Goal: Use online tool/utility: Utilize a website feature to perform a specific function

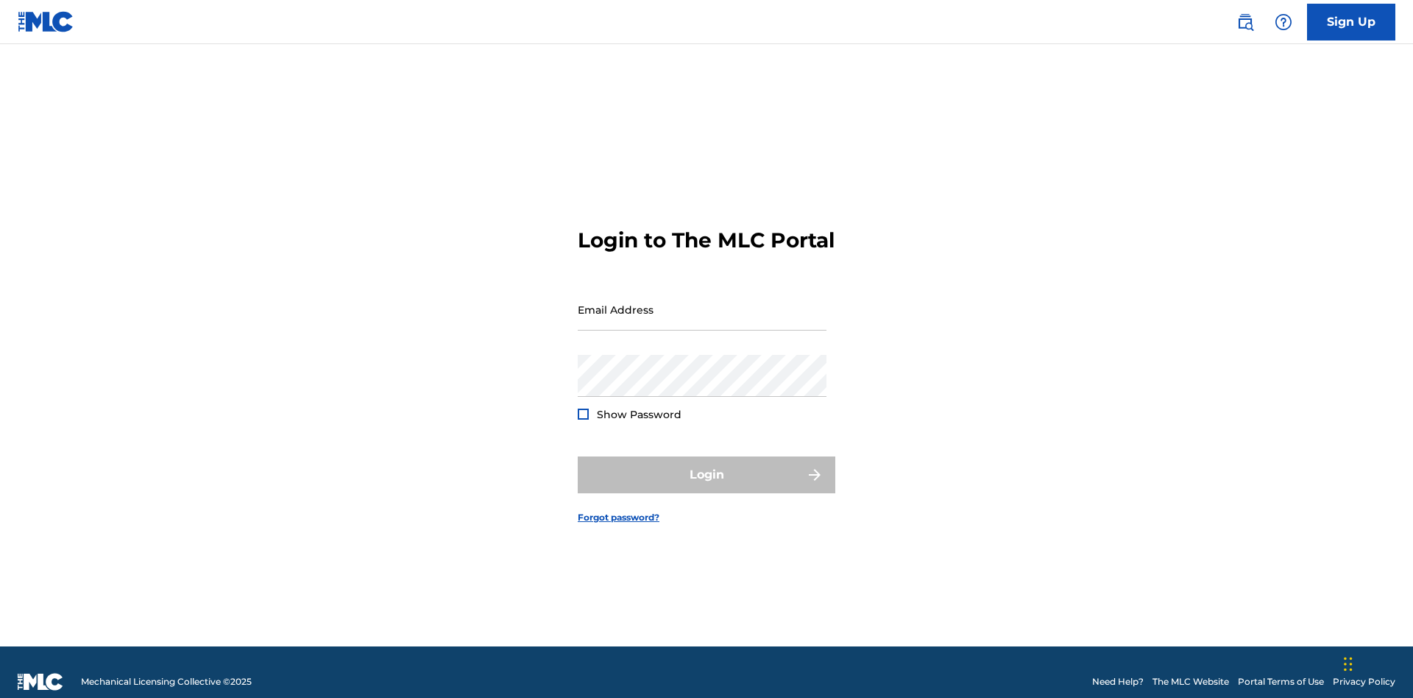
scroll to position [19, 0]
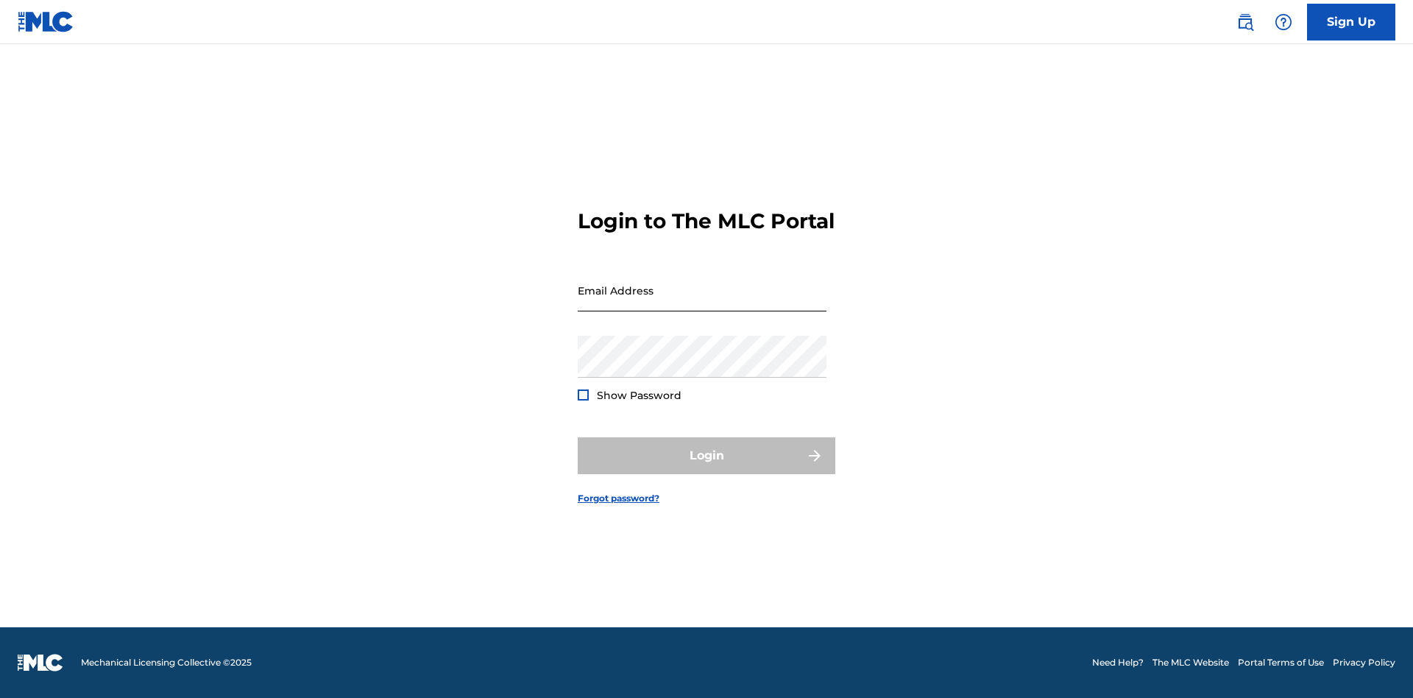
click at [702, 302] on input "Email Address" at bounding box center [702, 290] width 249 height 42
type input "[EMAIL_ADDRESS][DOMAIN_NAME]"
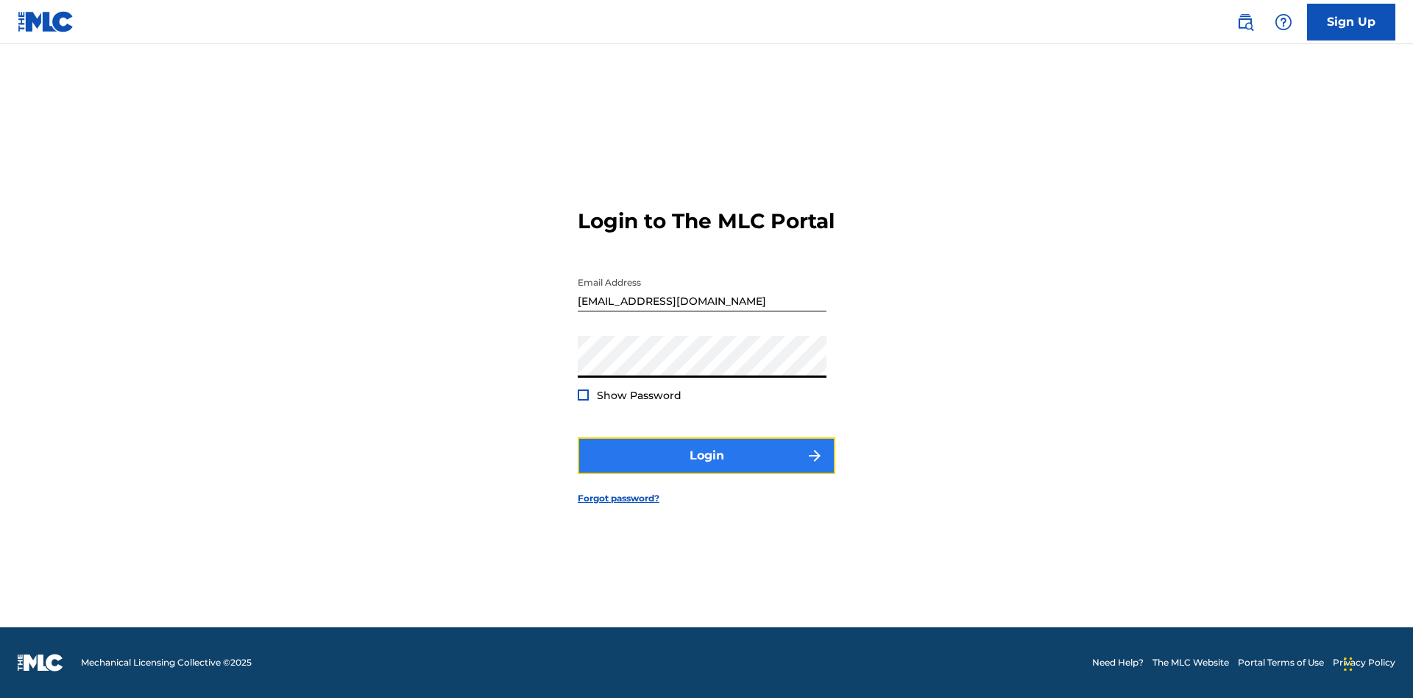
click at [706, 468] on button "Login" at bounding box center [707, 455] width 258 height 37
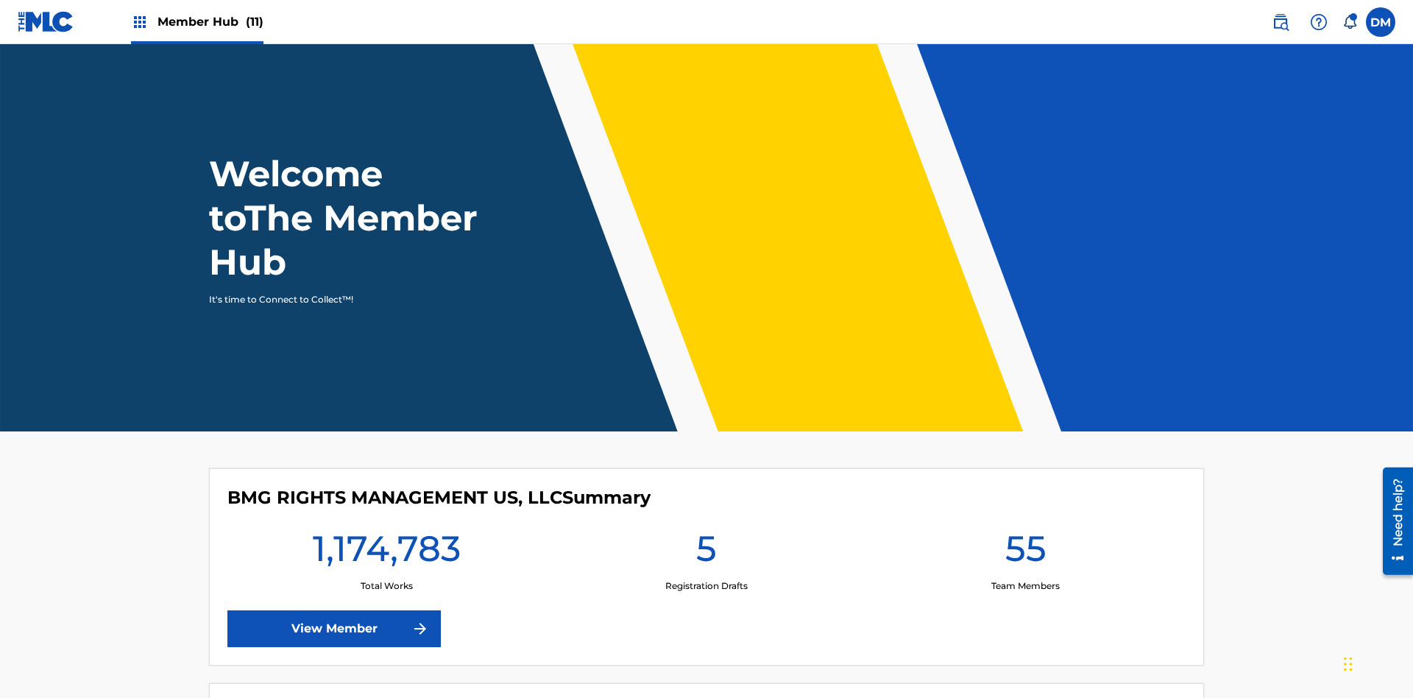
click at [210, 21] on span "Member Hub (11)" at bounding box center [210, 21] width 106 height 17
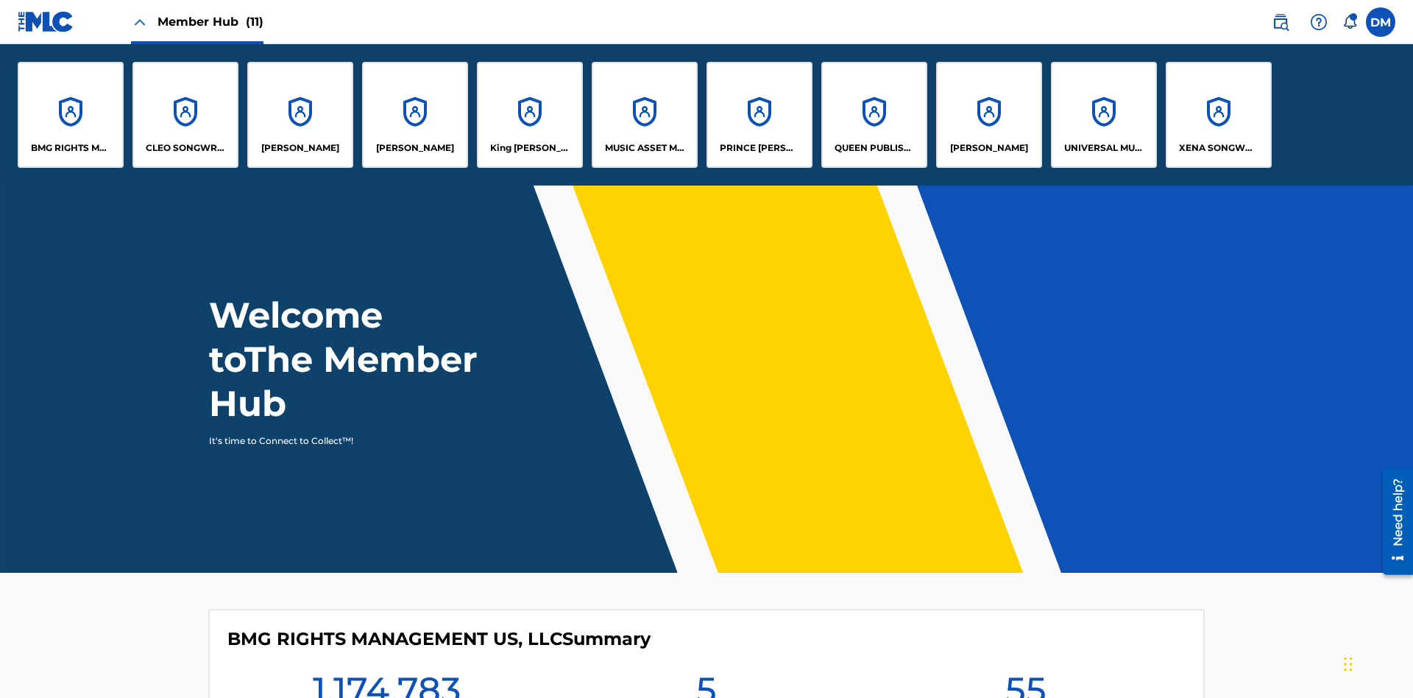
scroll to position [53, 0]
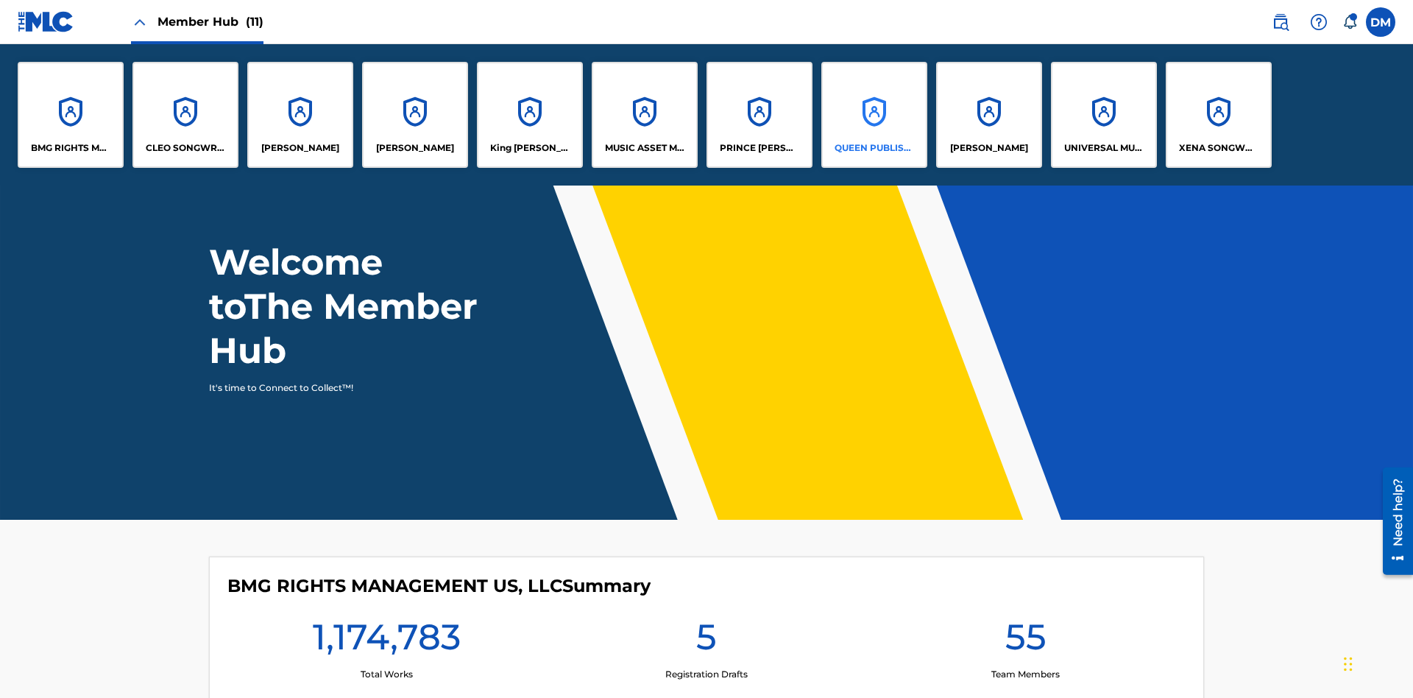
click at [873, 148] on p "QUEEN PUBLISHA" at bounding box center [874, 147] width 80 height 13
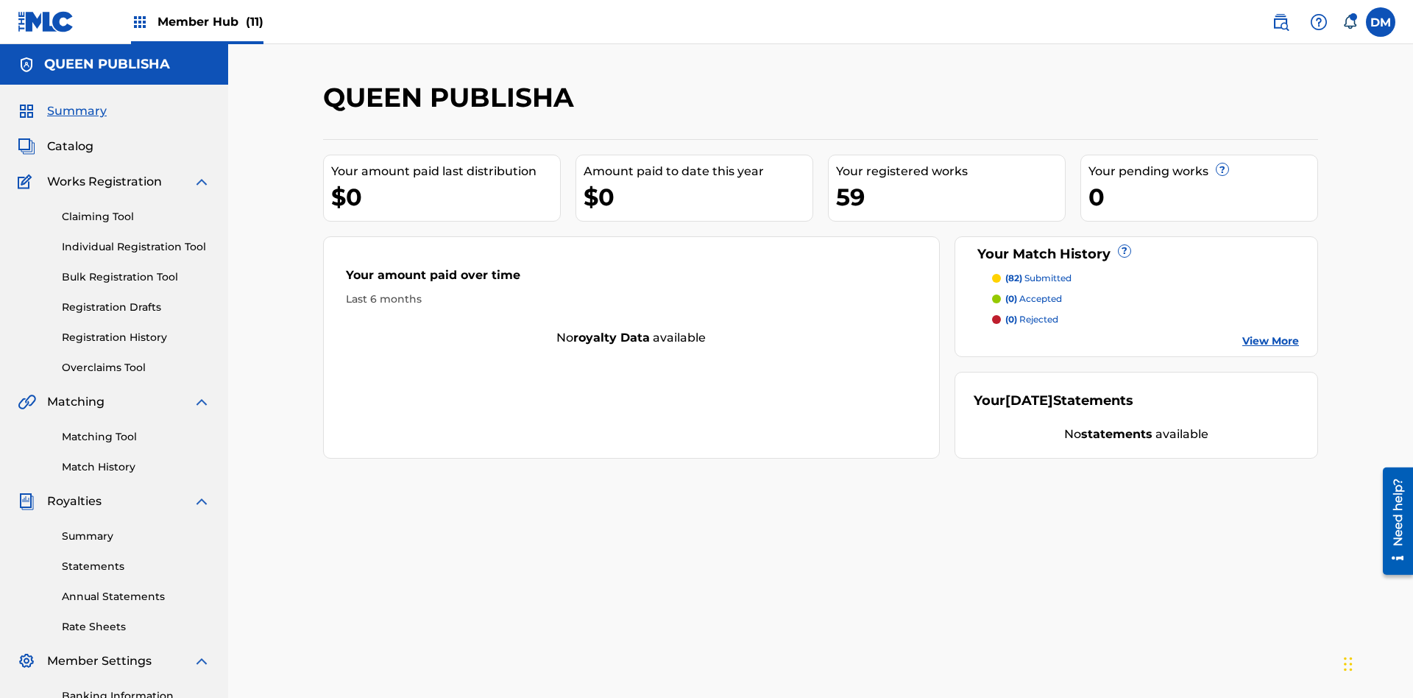
scroll to position [215, 0]
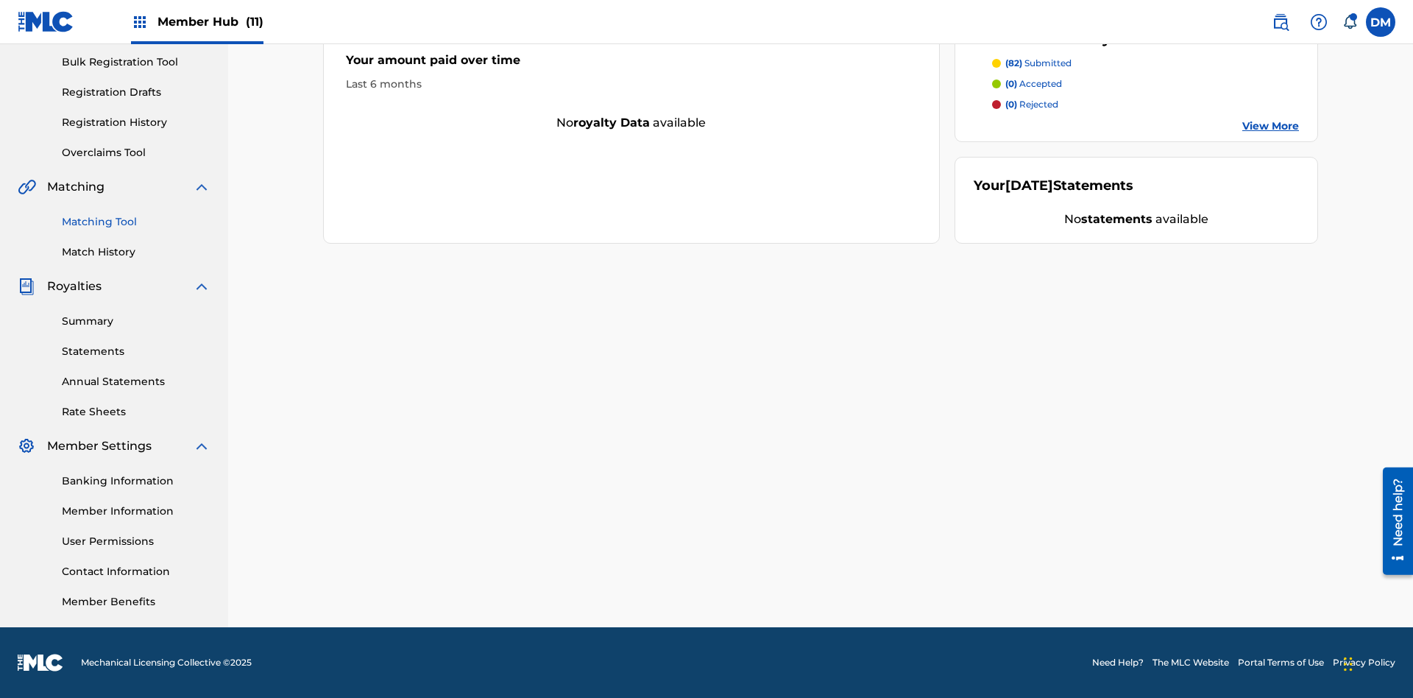
click at [136, 221] on link "Matching Tool" at bounding box center [136, 221] width 149 height 15
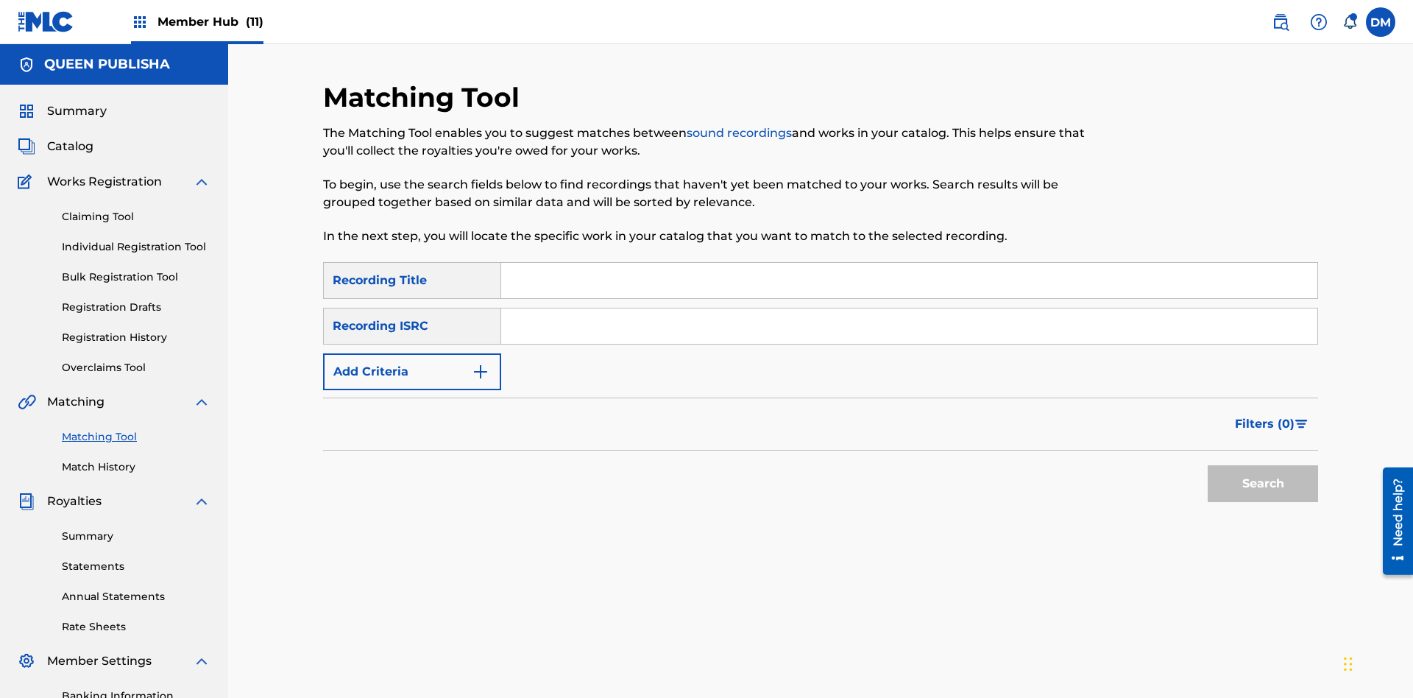
scroll to position [215, 0]
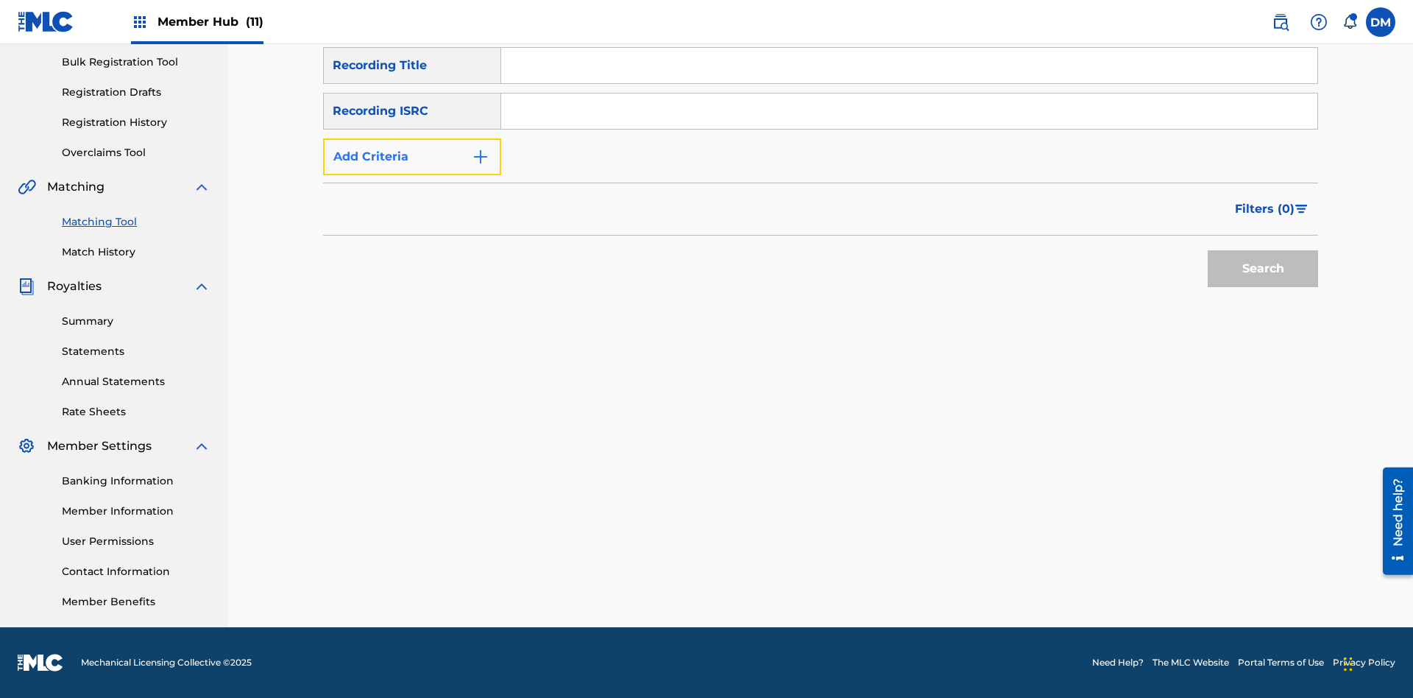
click at [412, 157] on button "Add Criteria" at bounding box center [412, 156] width 178 height 37
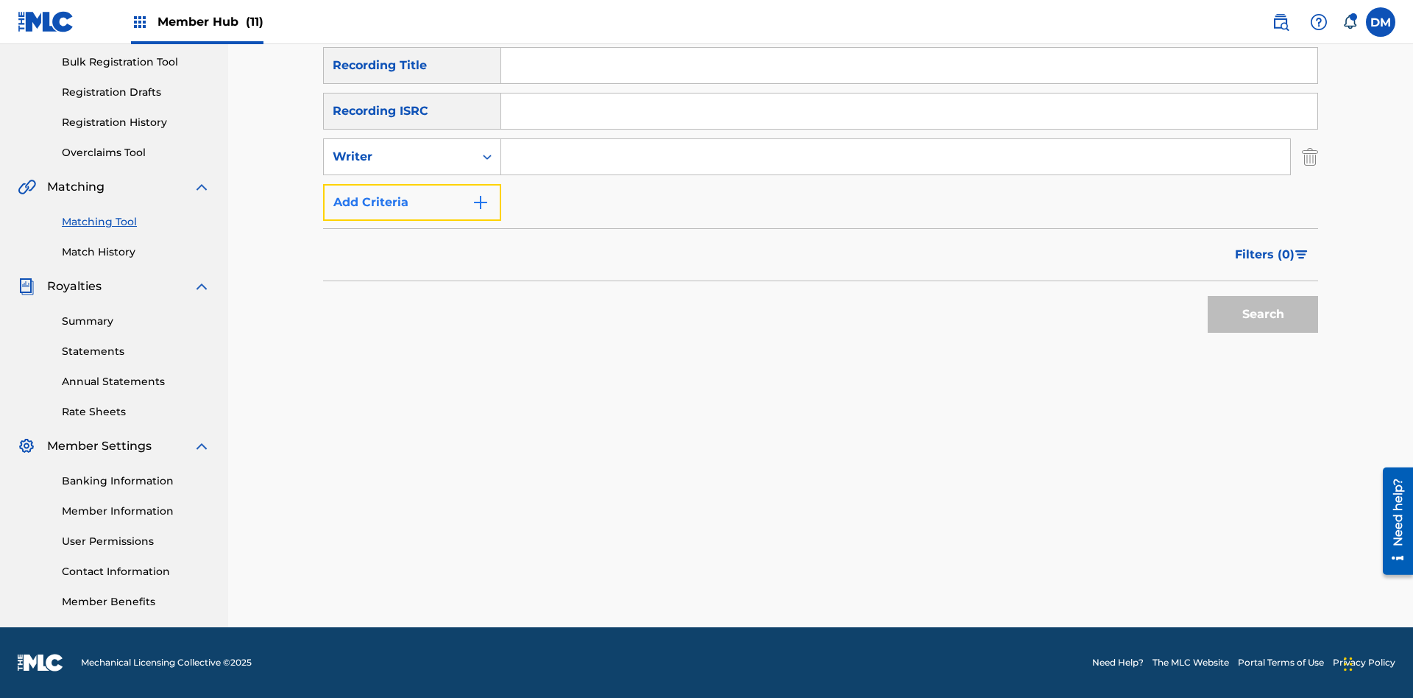
click at [412, 202] on button "Add Criteria" at bounding box center [412, 202] width 178 height 37
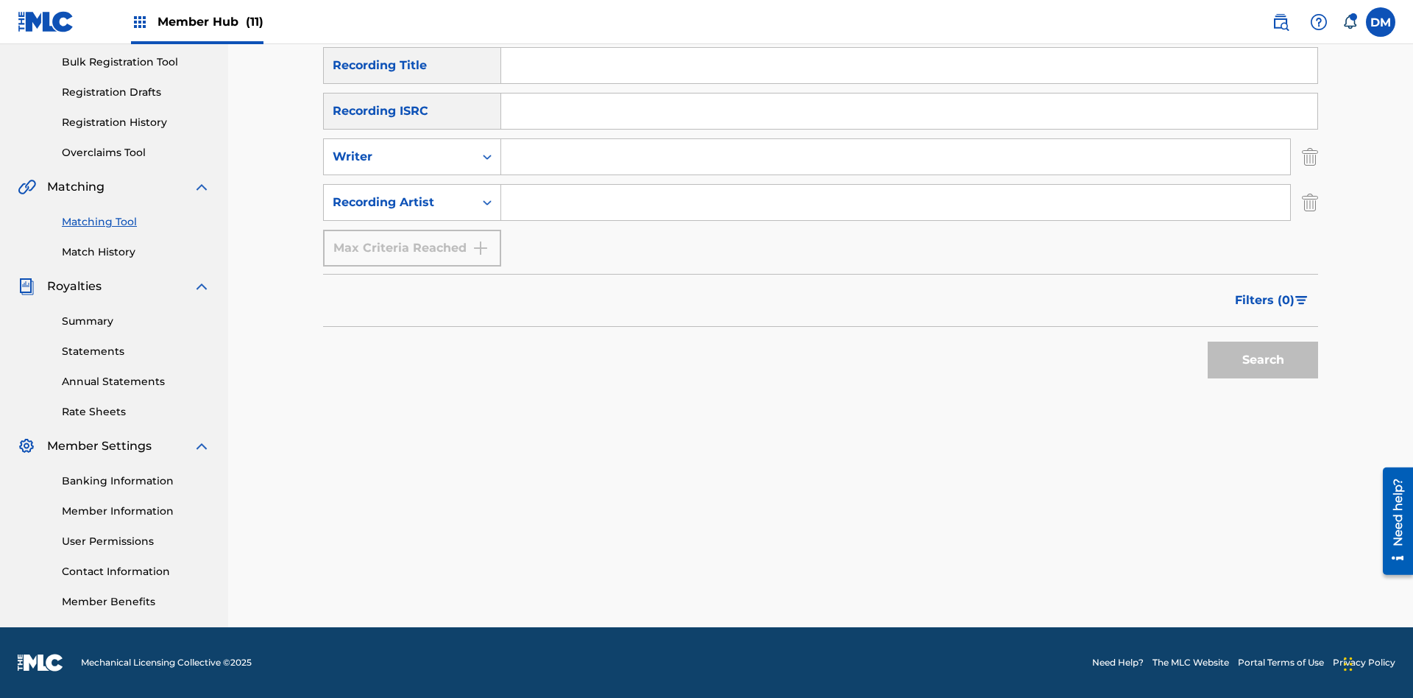
scroll to position [174, 0]
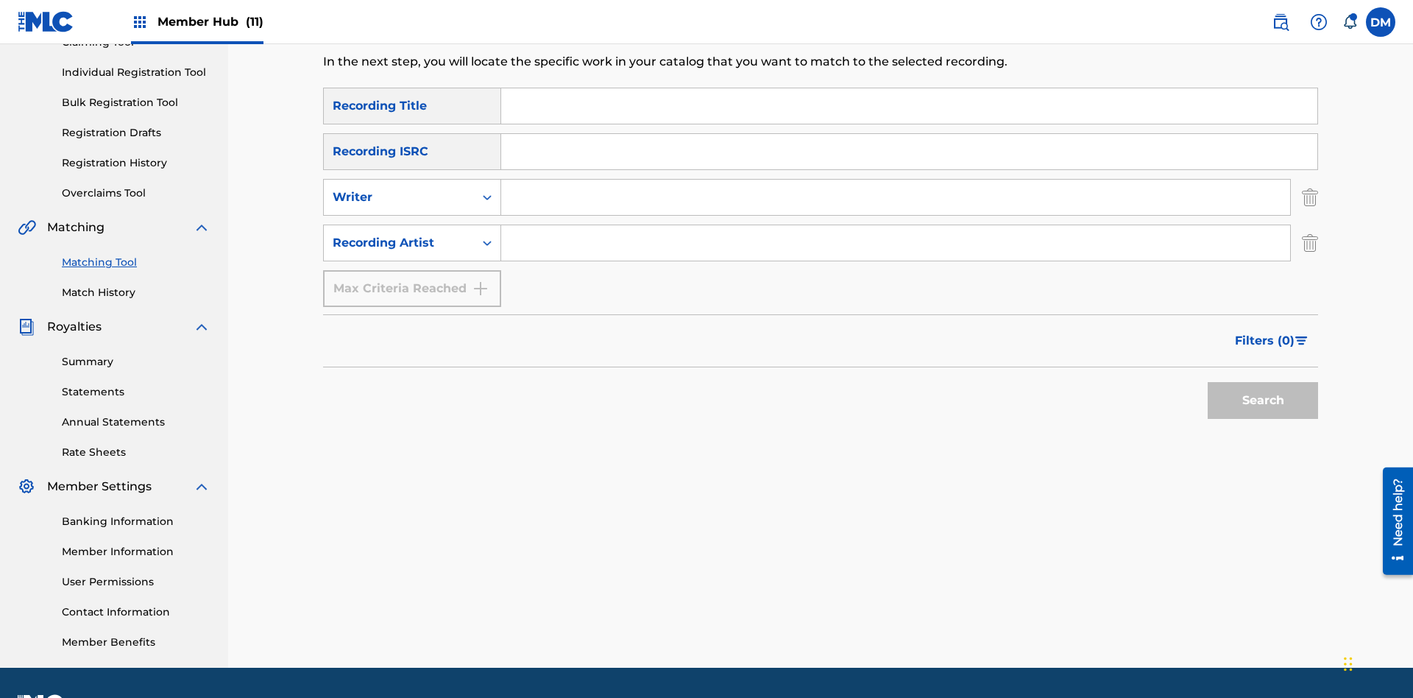
click at [909, 106] on input "Search Form" at bounding box center [909, 105] width 816 height 35
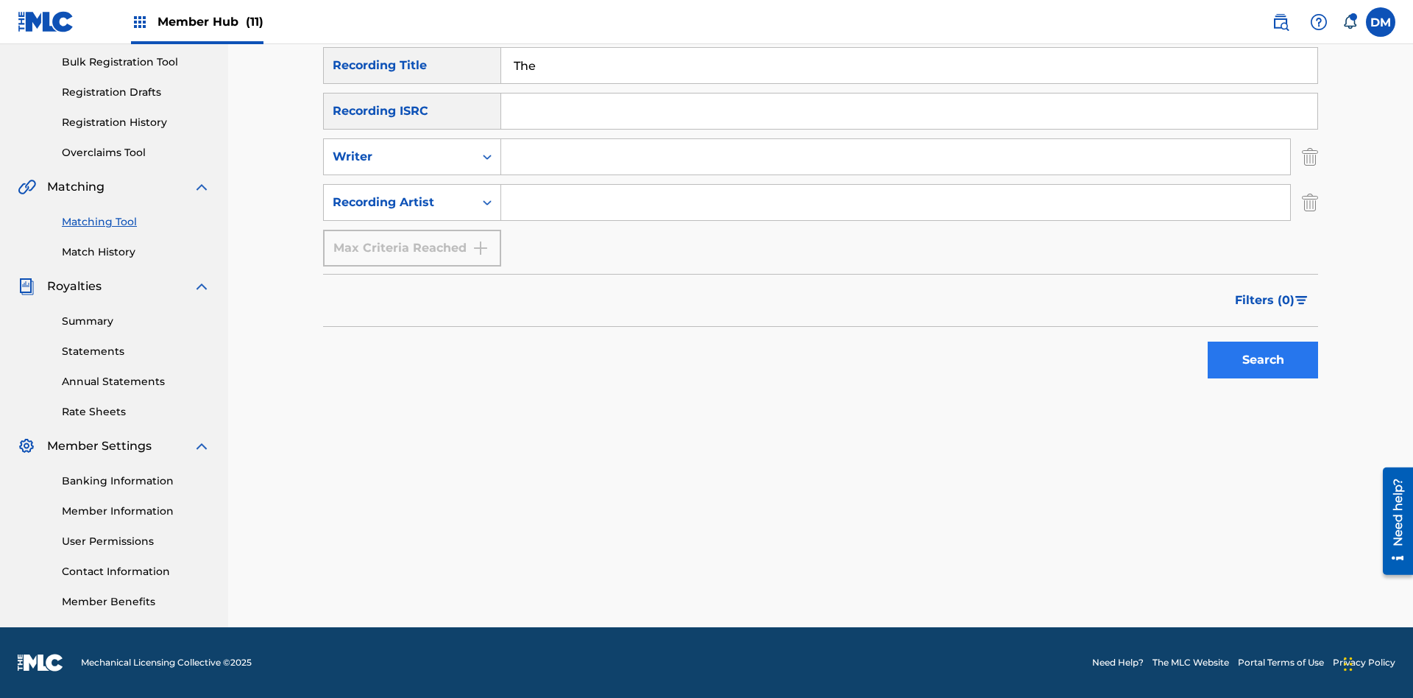
type input "The"
click at [1263, 360] on button "Search" at bounding box center [1262, 359] width 110 height 37
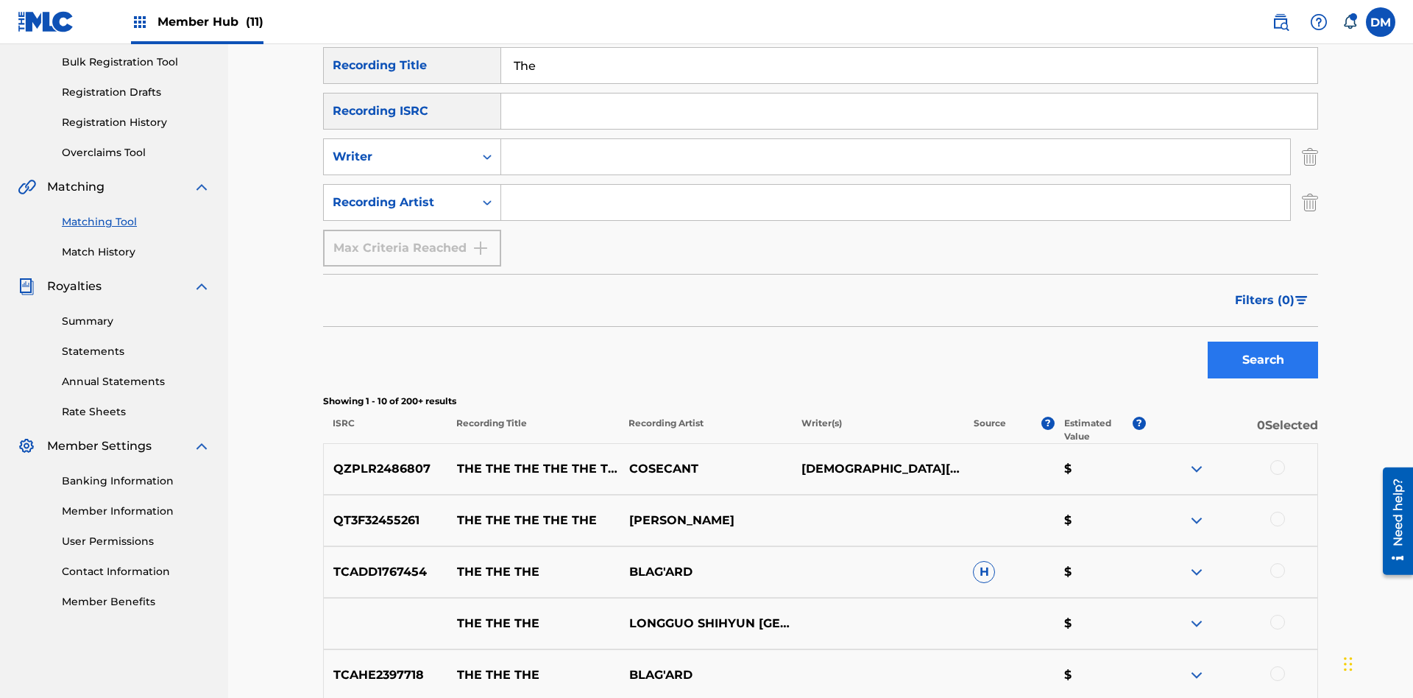
scroll to position [570, 0]
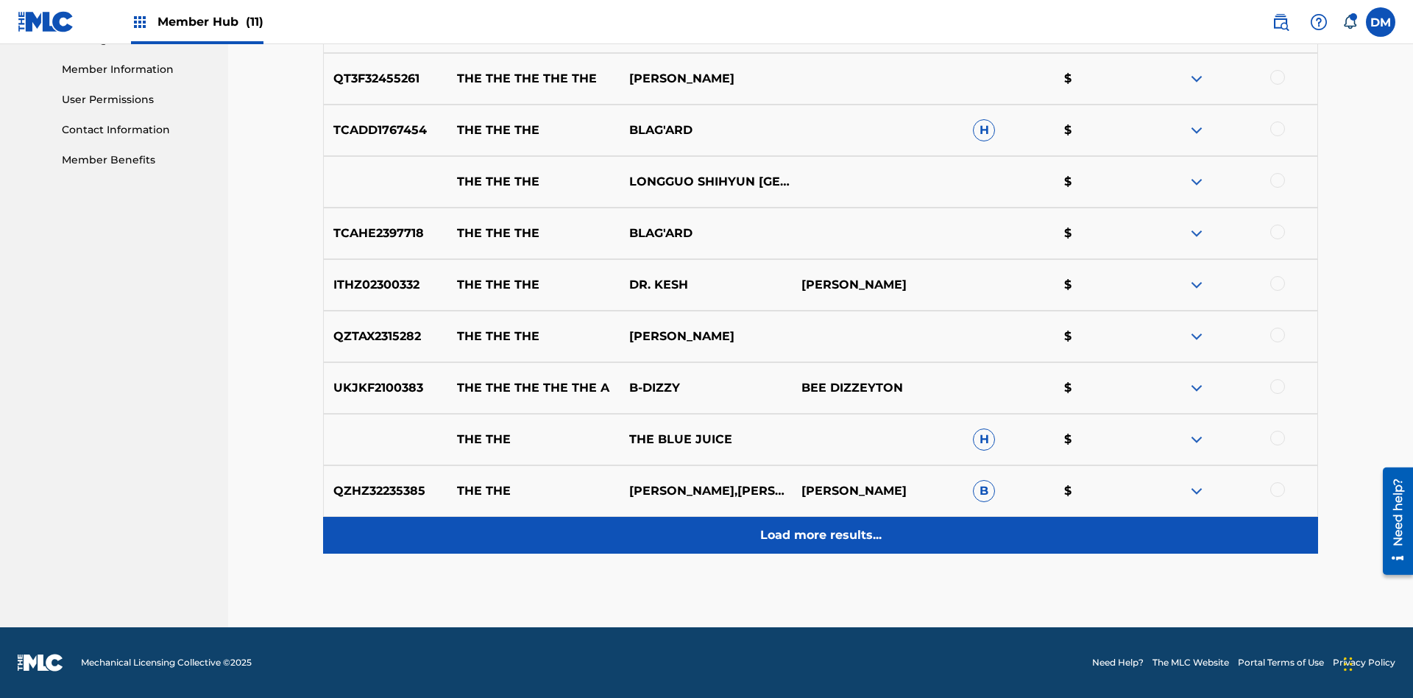
click at [820, 535] on p "Load more results..." at bounding box center [820, 535] width 121 height 18
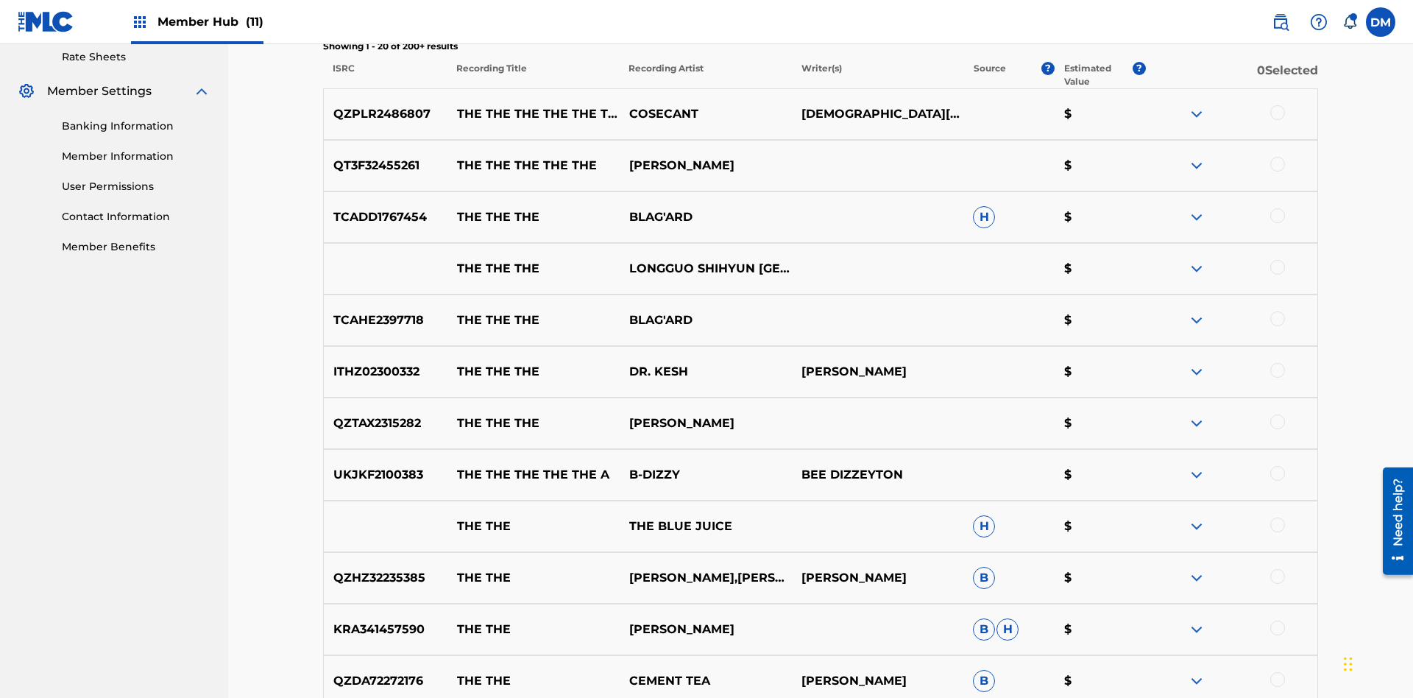
click at [1277, 105] on div at bounding box center [1277, 112] width 15 height 15
click at [1277, 208] on div at bounding box center [1277, 215] width 15 height 15
click at [1034, 578] on button "Match 1 Group" at bounding box center [1034, 577] width 163 height 37
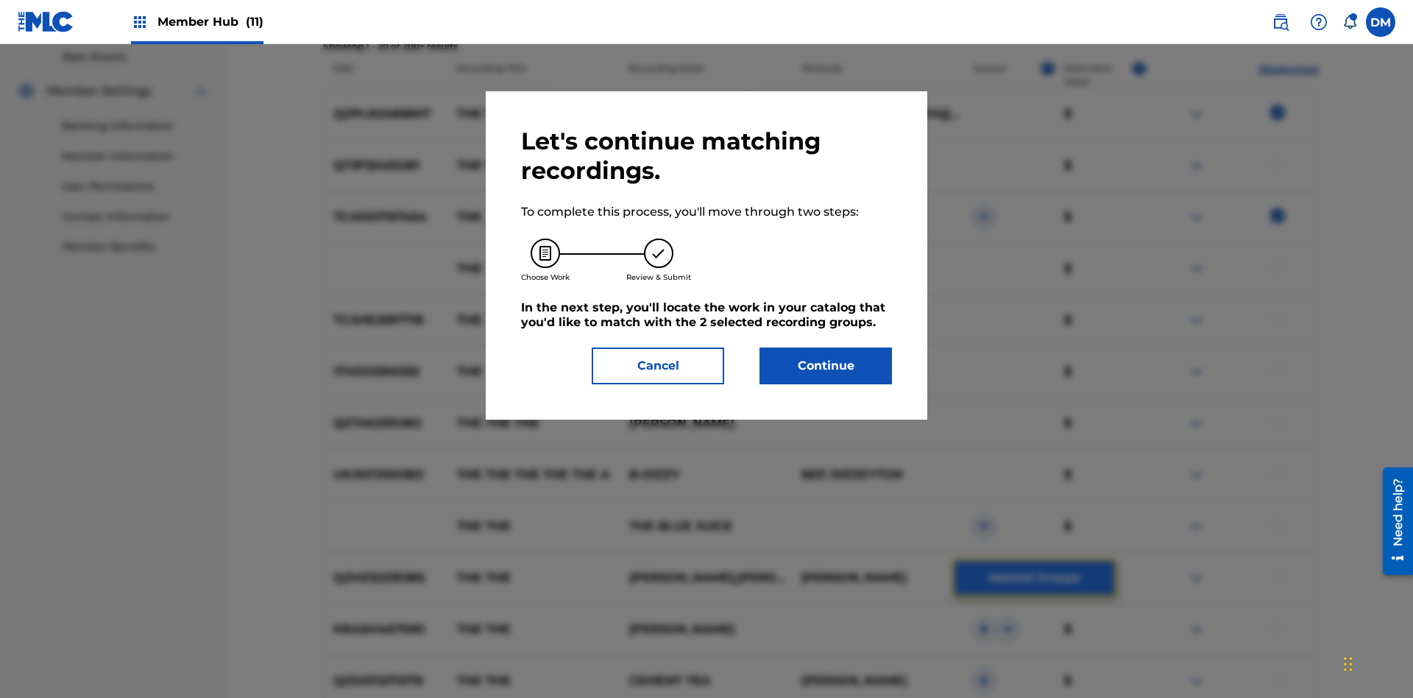
scroll to position [1160, 0]
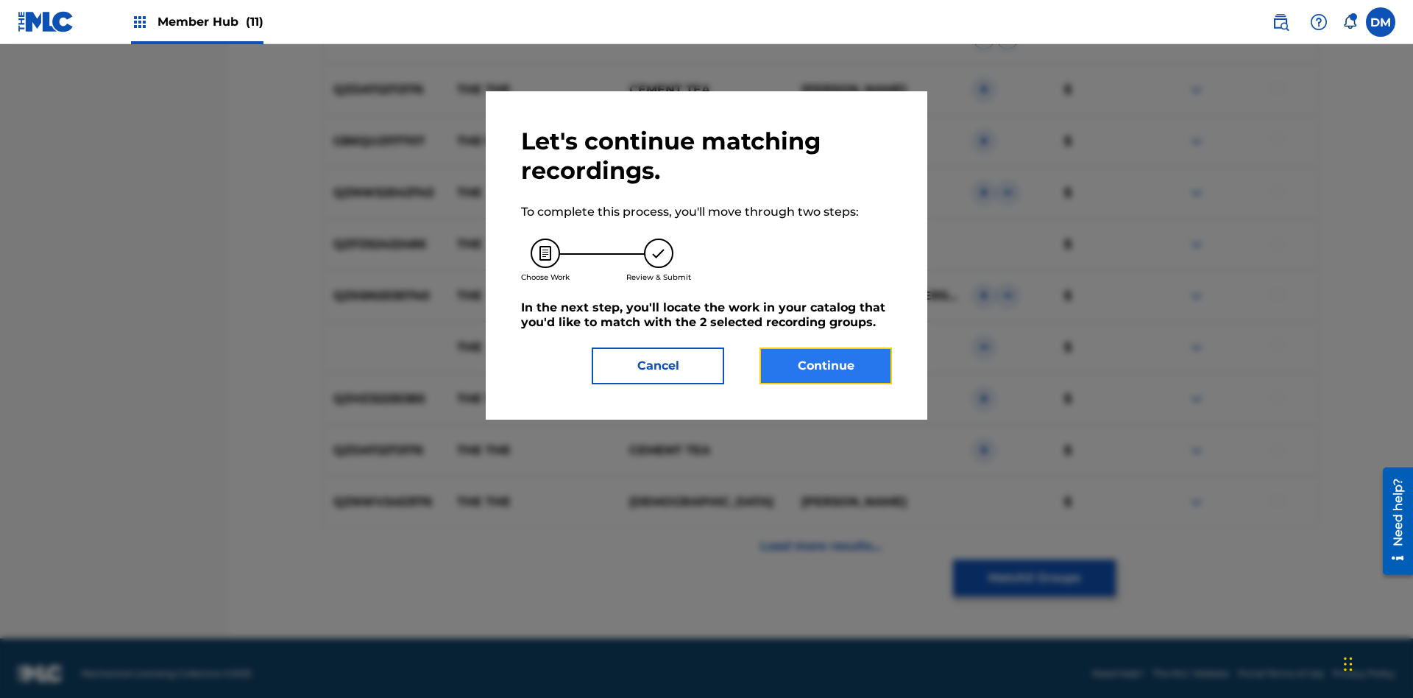
click at [826, 366] on button "Continue" at bounding box center [825, 365] width 132 height 37
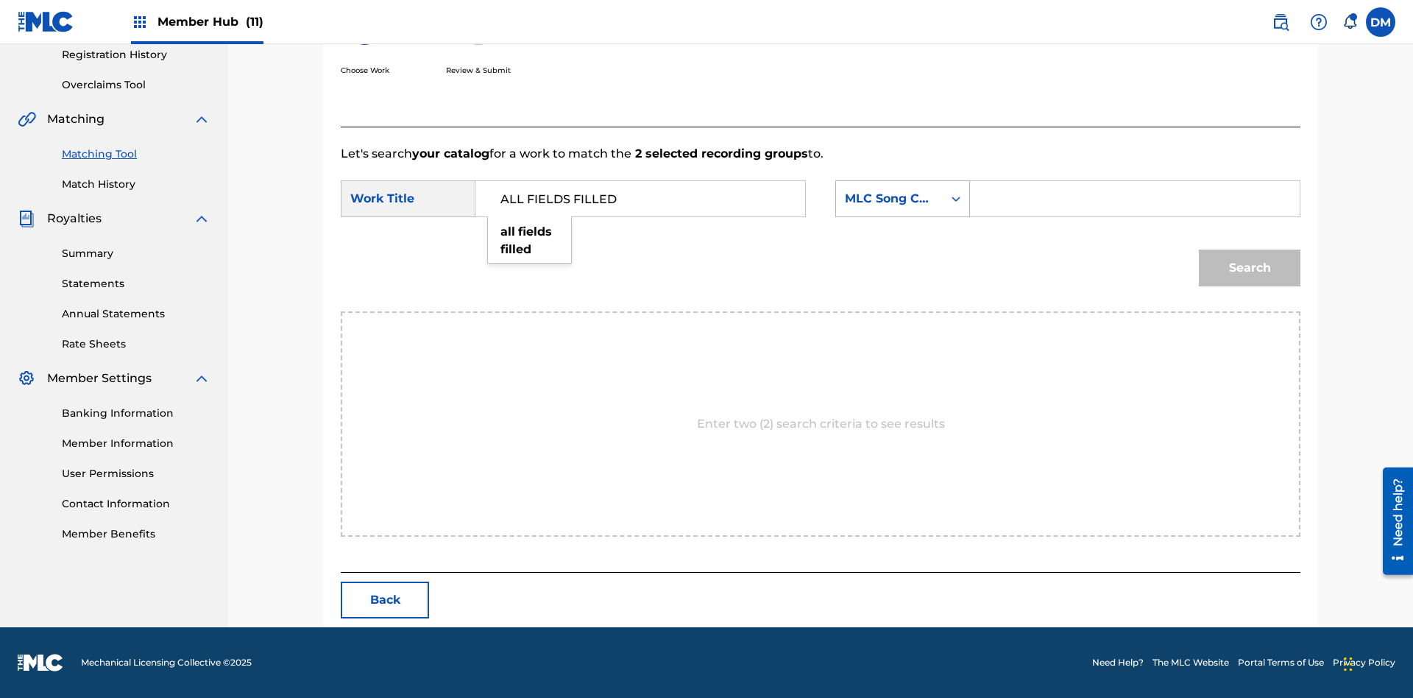
type input "ALL FIELDS FILLED"
click at [902, 199] on div "MLC Song Code" at bounding box center [889, 199] width 89 height 18
click at [902, 254] on div "ISWC" at bounding box center [902, 272] width 133 height 37
type input "T2736922134"
click at [1249, 268] on button "Search" at bounding box center [1250, 267] width 102 height 37
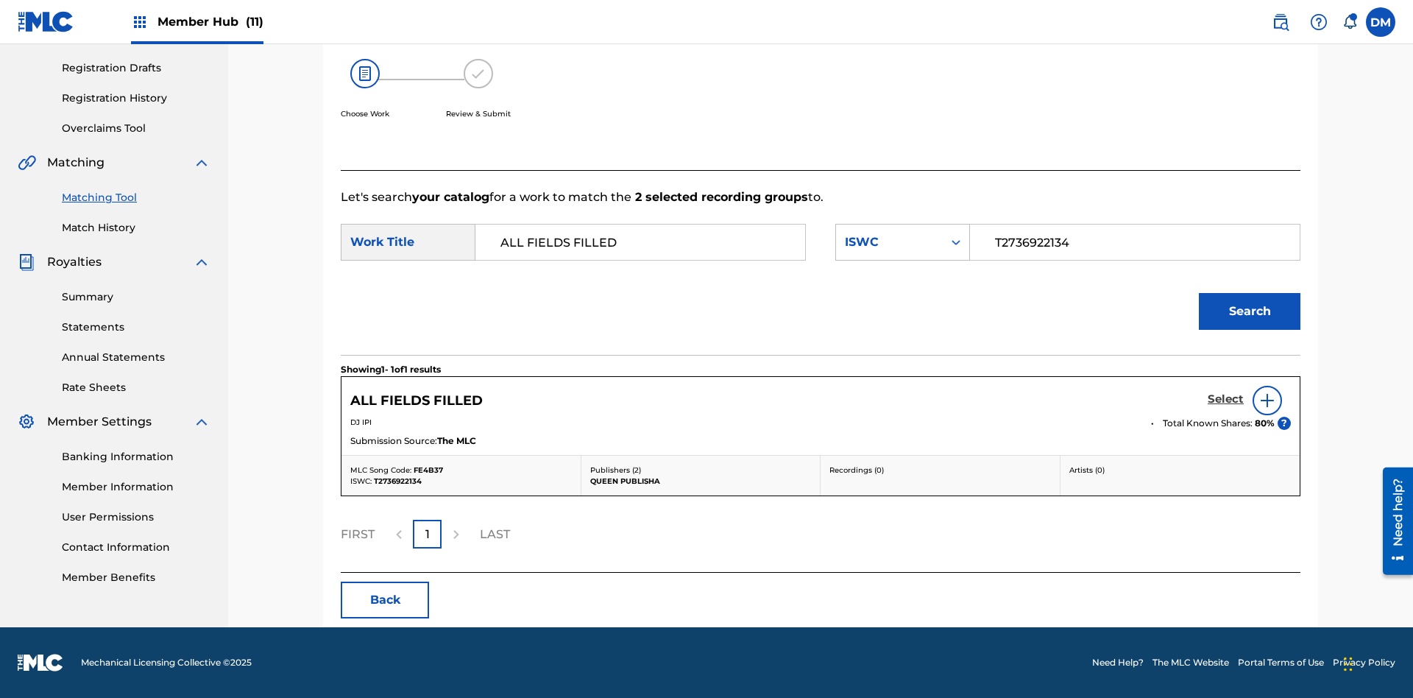
click at [1225, 399] on h5 "Select" at bounding box center [1225, 399] width 36 height 14
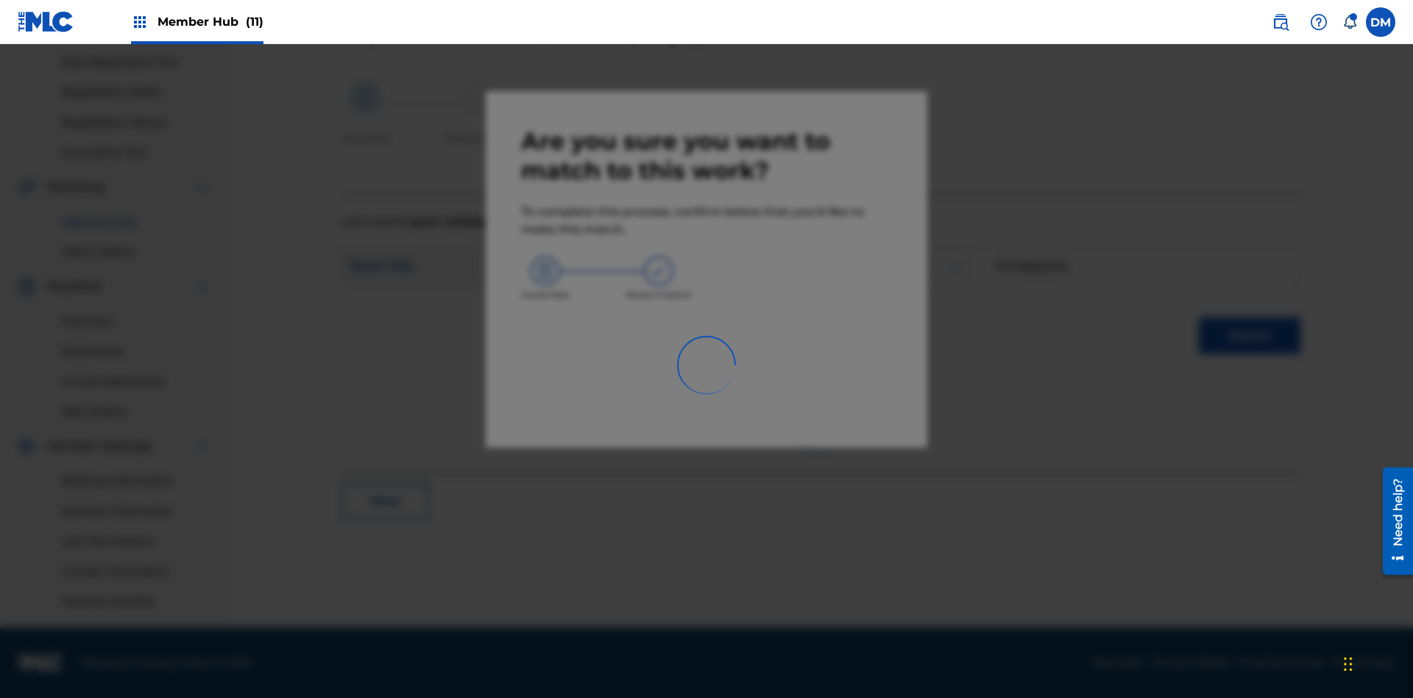
scroll to position [215, 0]
